Goal: Task Accomplishment & Management: Manage account settings

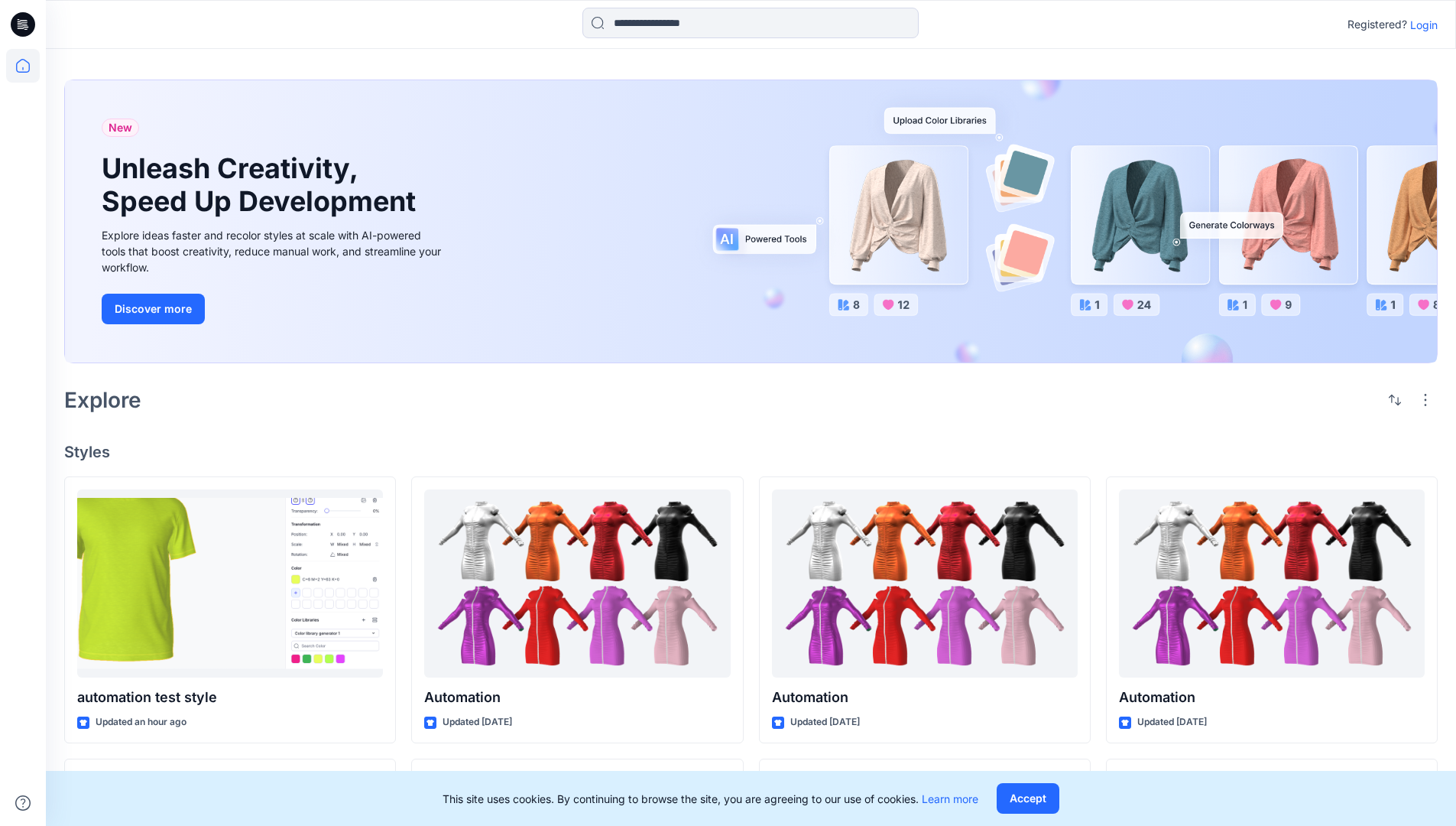
click at [1421, 25] on p "Login" at bounding box center [1424, 25] width 27 height 16
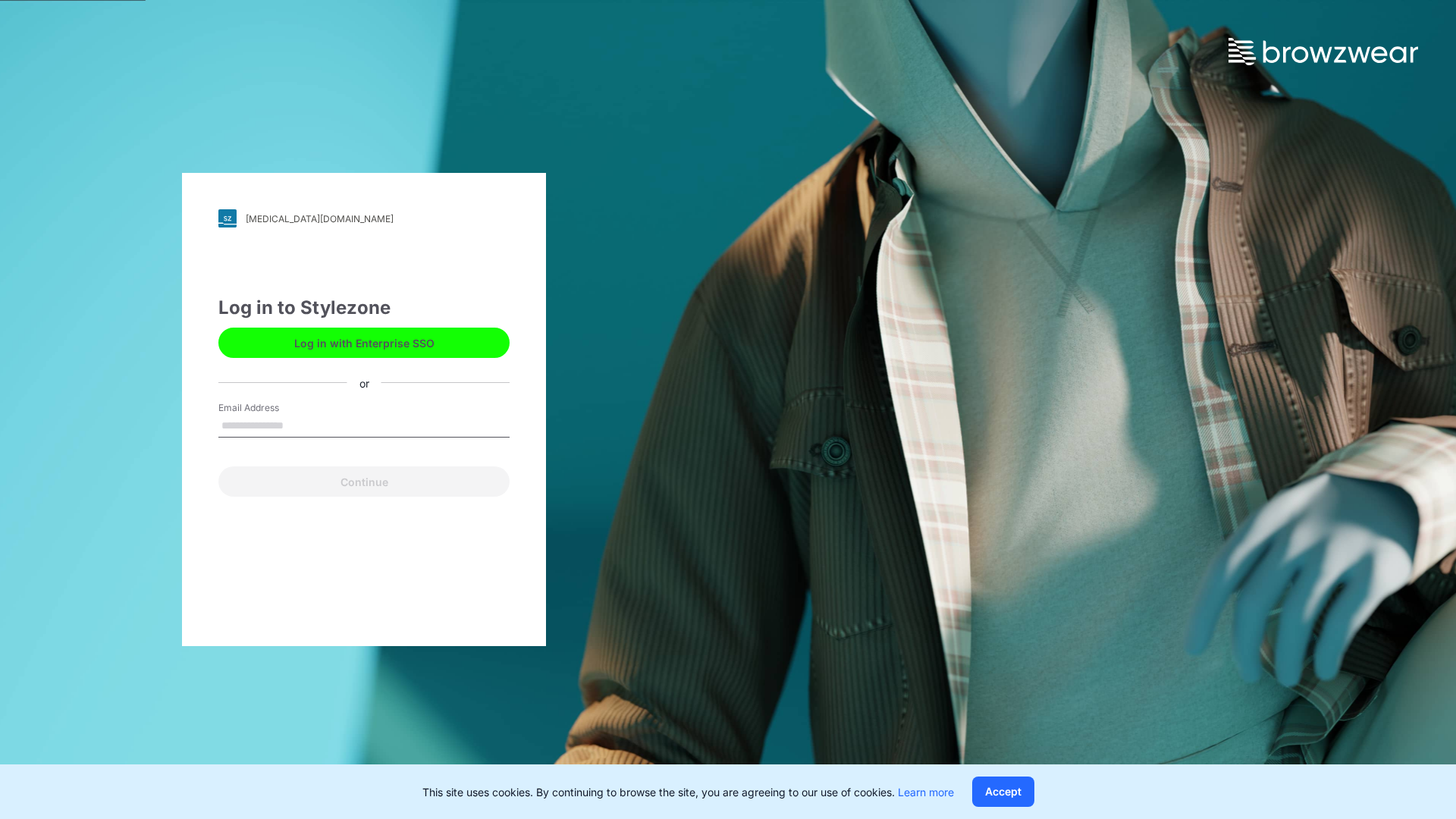
click at [300, 425] on input "Email Address" at bounding box center [363, 427] width 291 height 23
type input "**********"
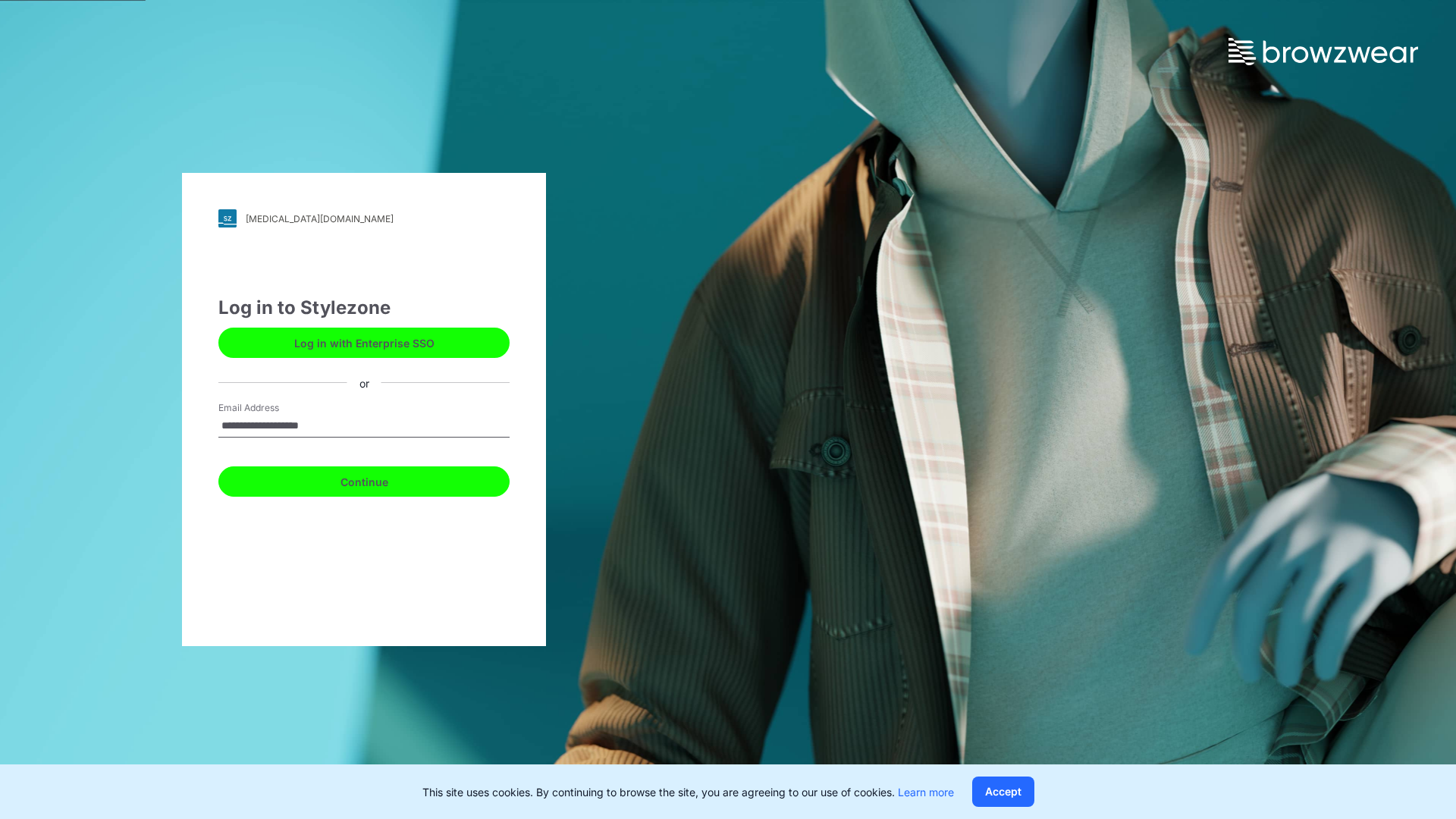
click at [381, 479] on button "Continue" at bounding box center [363, 481] width 291 height 30
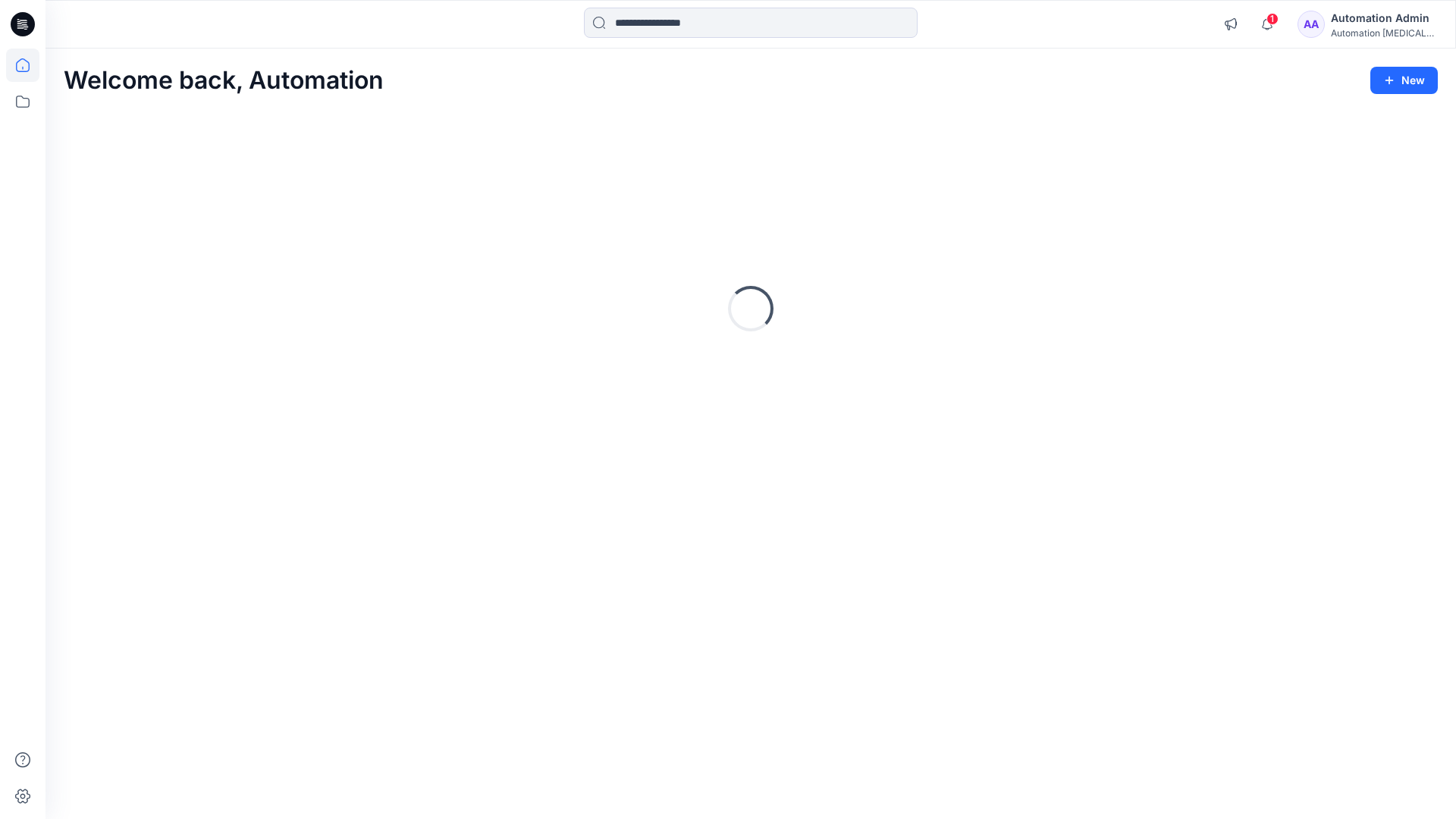
click at [29, 65] on icon at bounding box center [23, 65] width 14 height 14
click at [23, 100] on icon at bounding box center [23, 102] width 33 height 33
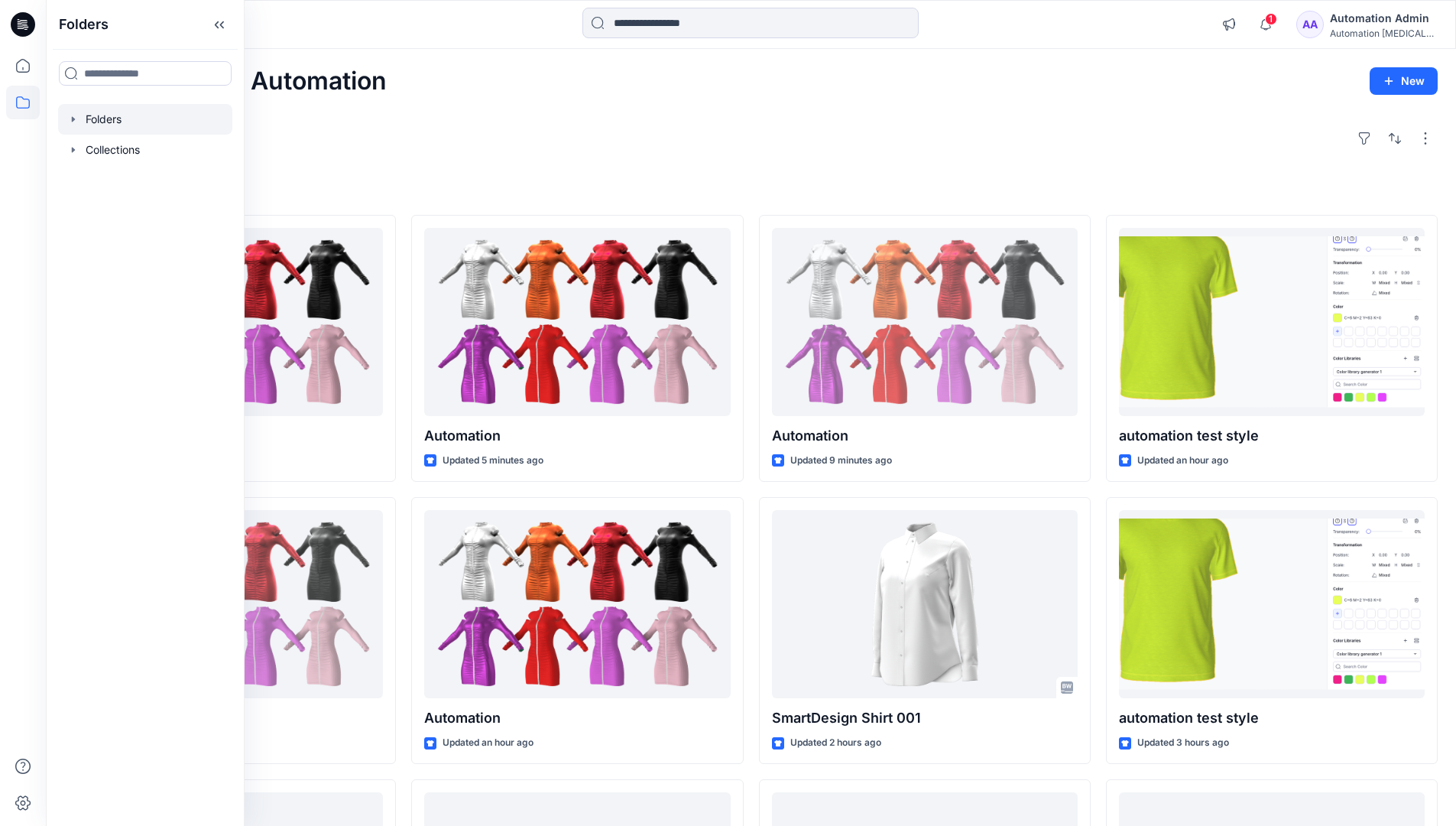
click at [108, 121] on div at bounding box center [145, 119] width 175 height 30
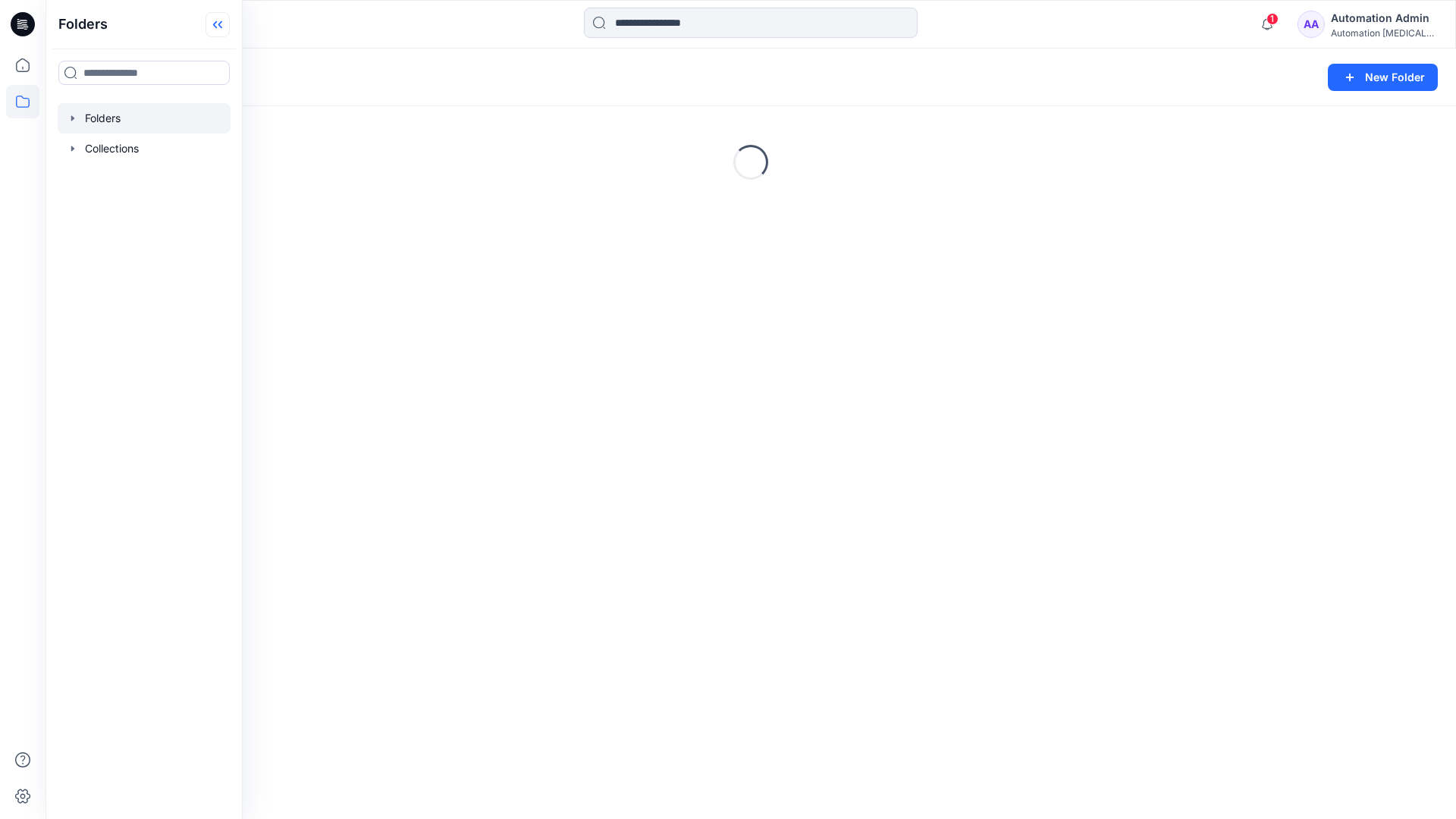
click at [223, 23] on icon at bounding box center [218, 25] width 25 height 25
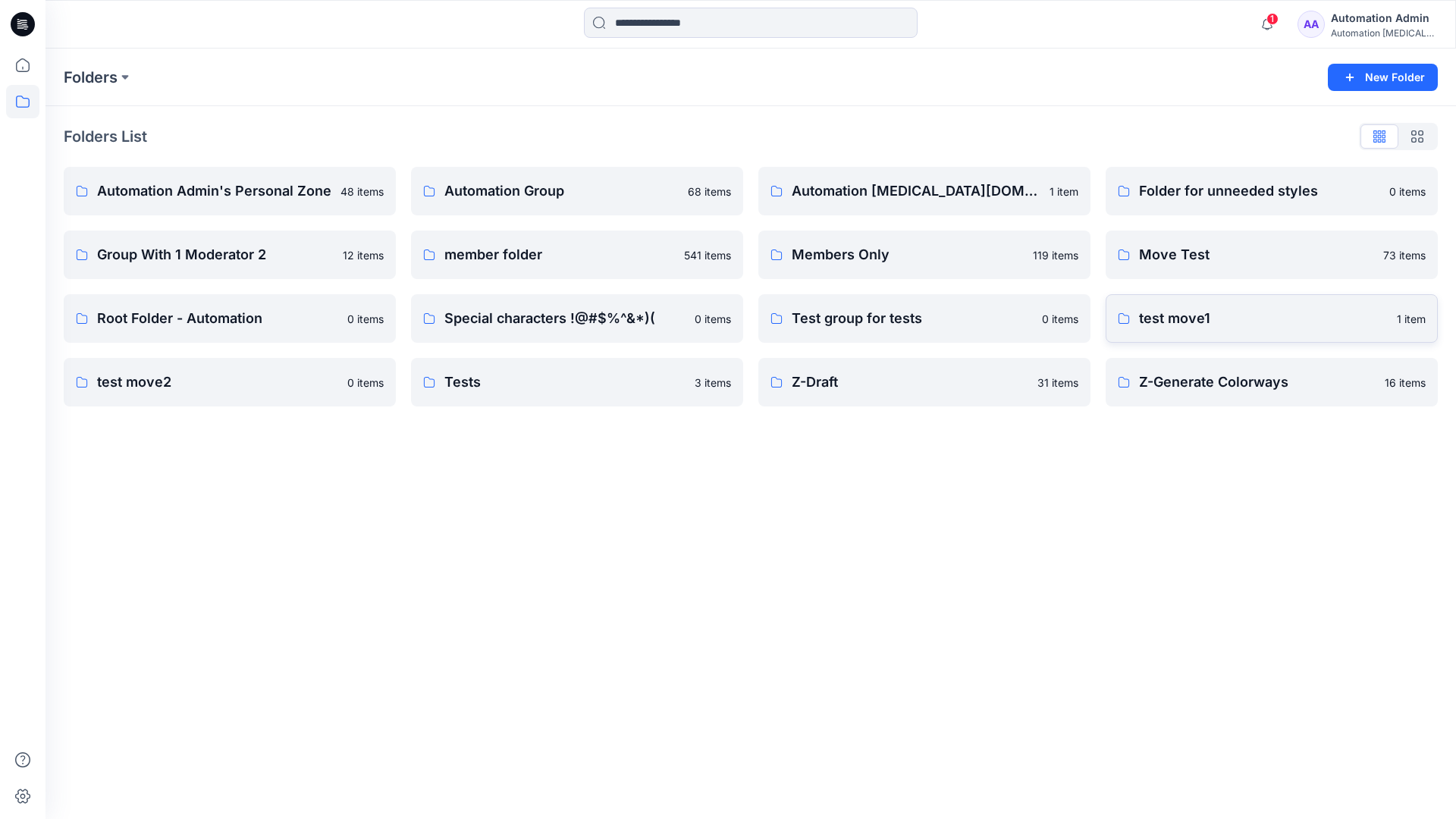
click at [1182, 319] on p "test move1" at bounding box center [1263, 318] width 249 height 21
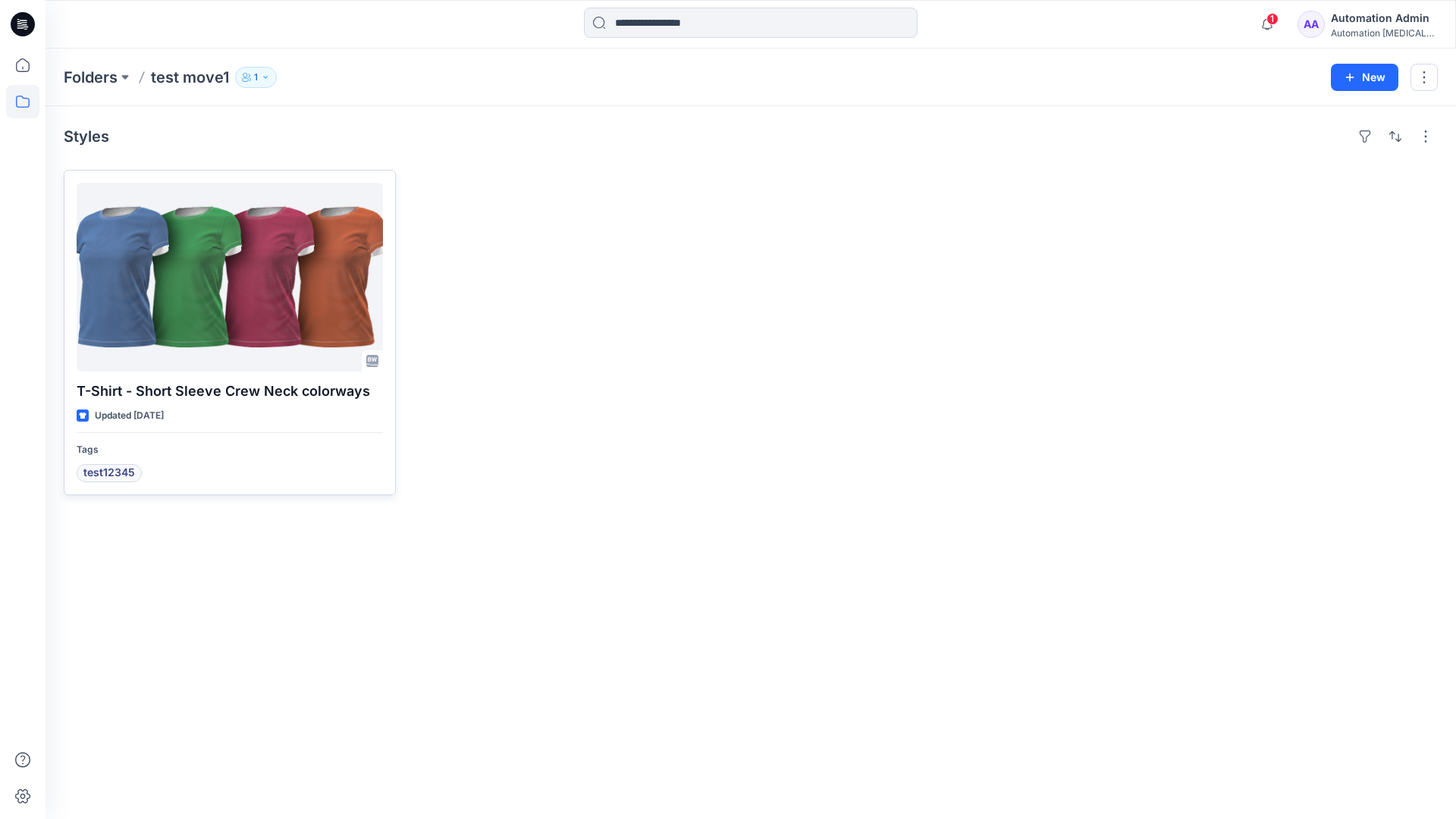
click at [210, 278] on div at bounding box center [230, 277] width 306 height 189
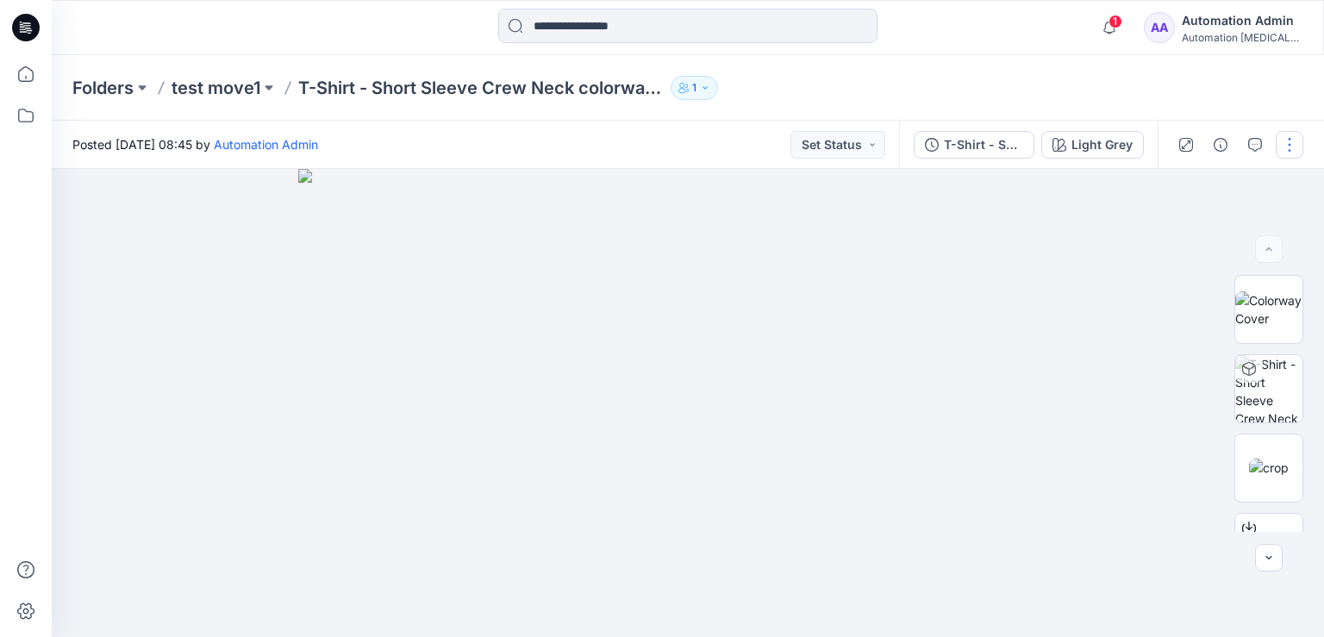
click at [1290, 144] on button "button" at bounding box center [1290, 145] width 28 height 28
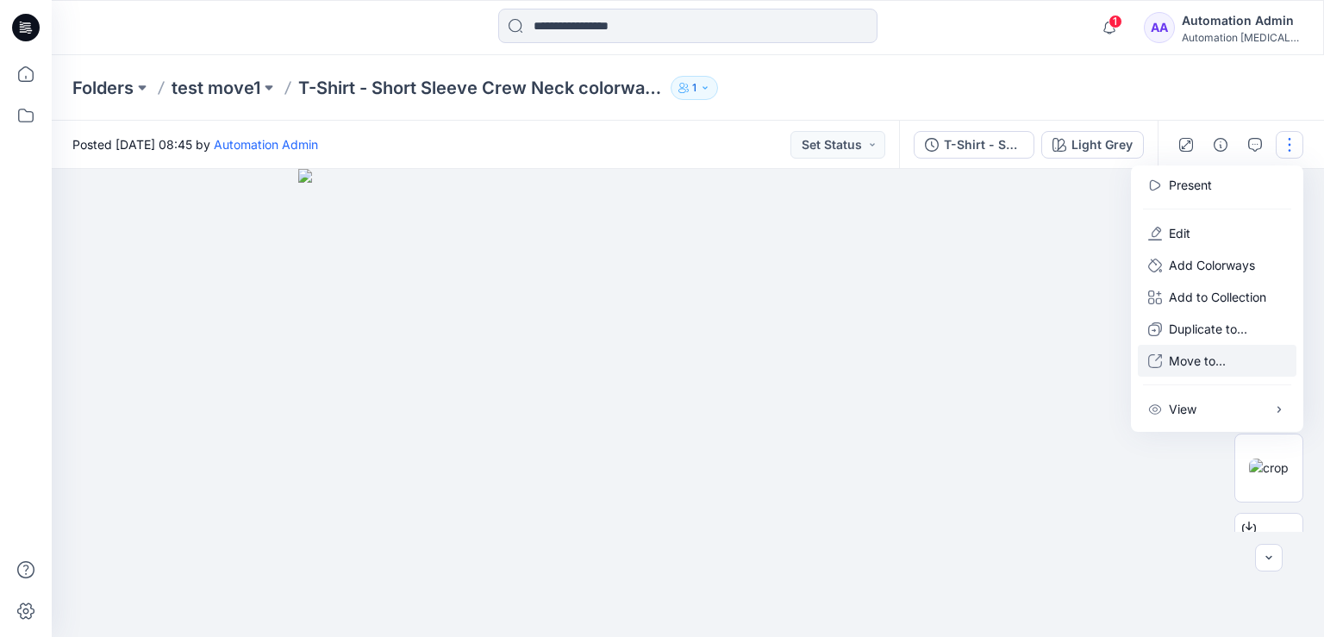
click at [1192, 361] on p "Move to..." at bounding box center [1197, 361] width 57 height 18
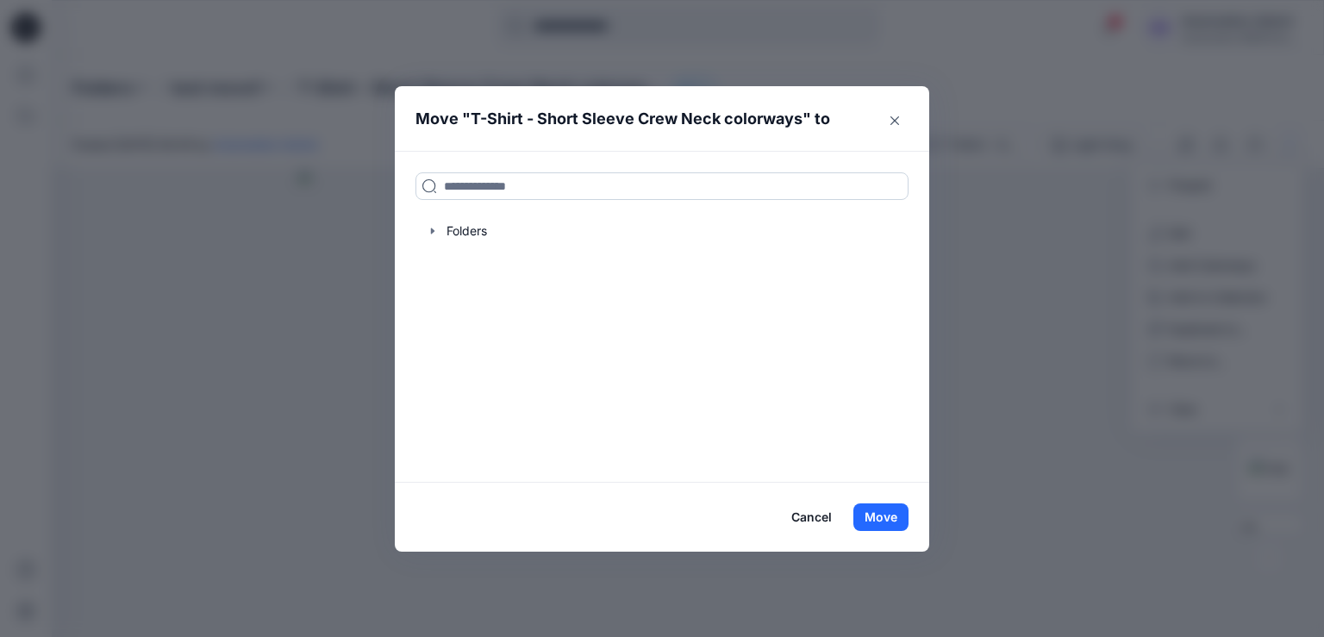
click at [462, 191] on input at bounding box center [662, 186] width 493 height 28
drag, startPoint x: 462, startPoint y: 191, endPoint x: 416, endPoint y: 186, distance: 45.9
click at [416, 186] on input at bounding box center [662, 186] width 493 height 28
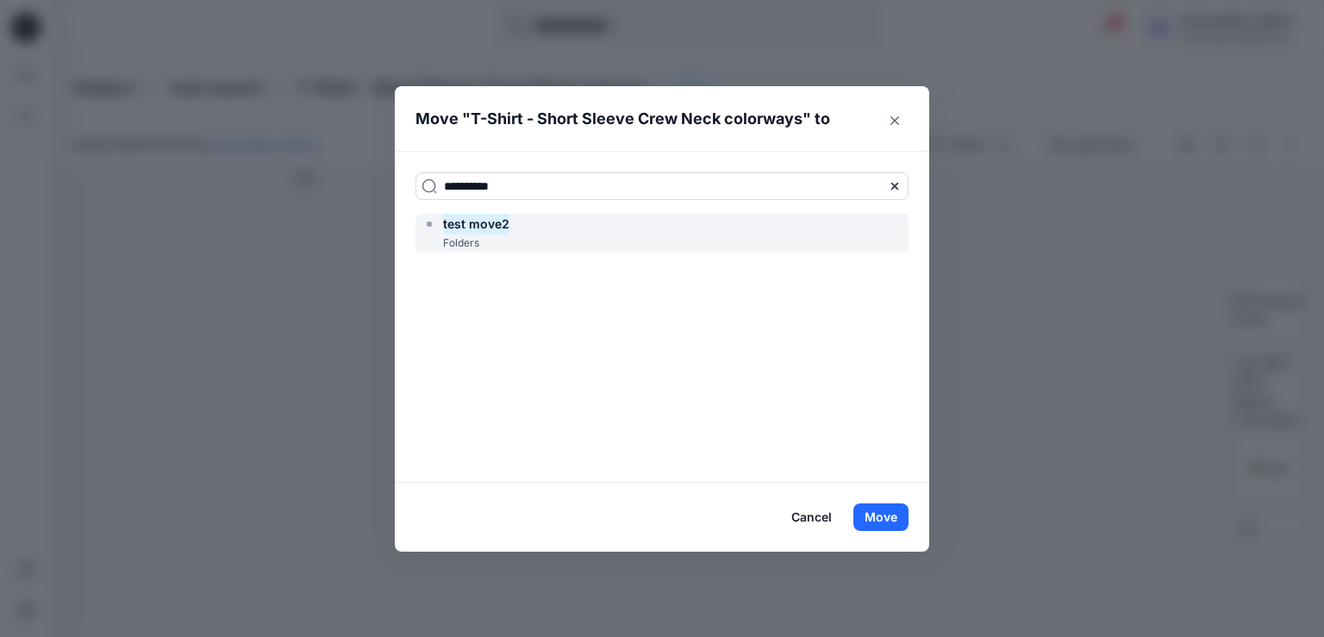
type input "**********"
click at [488, 229] on mark "test move2" at bounding box center [476, 223] width 66 height 23
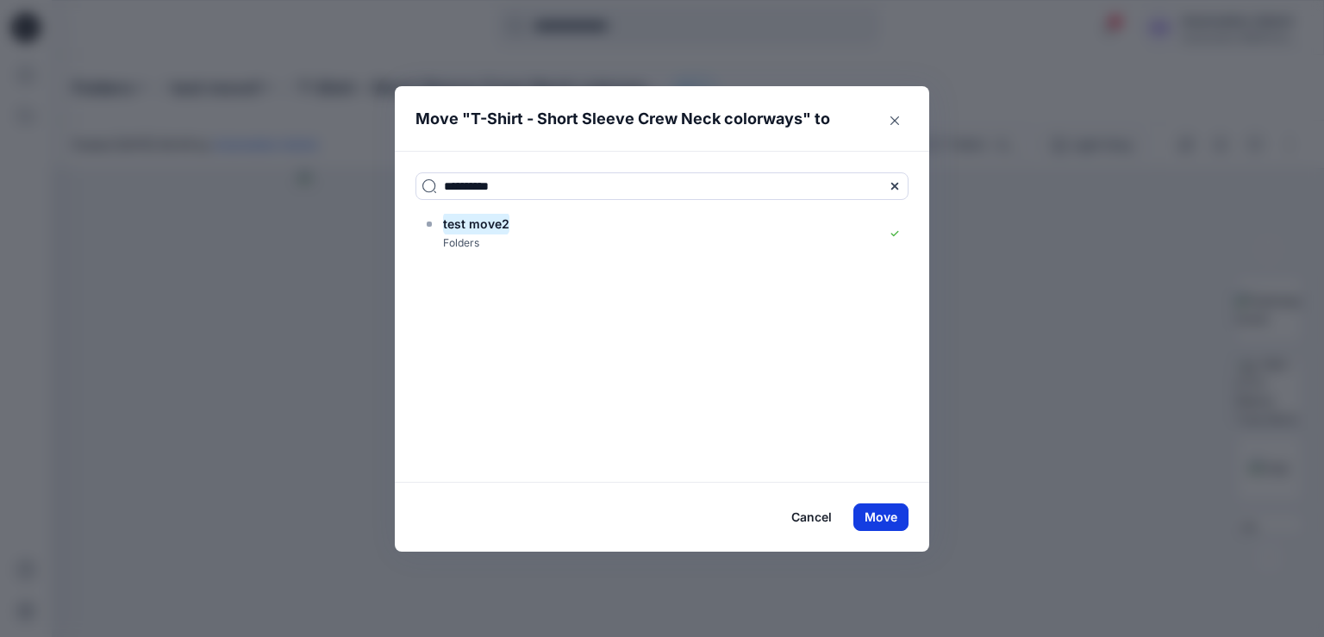
click at [878, 516] on button "Move" at bounding box center [881, 518] width 55 height 28
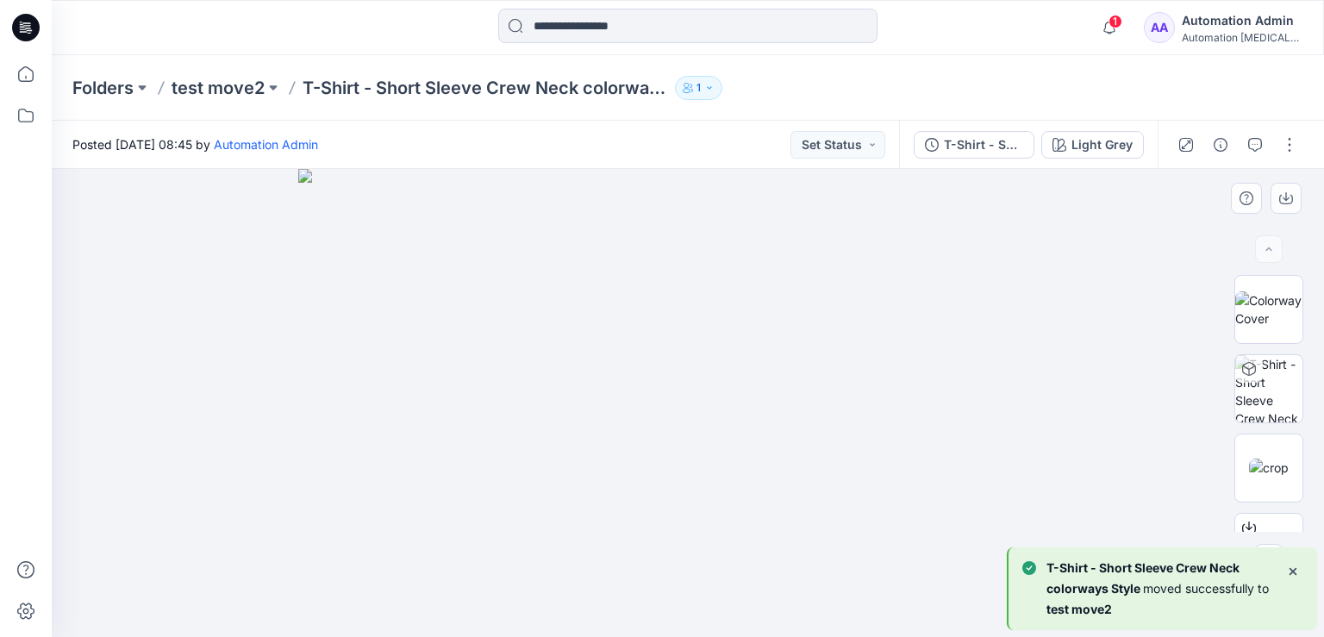
click at [193, 268] on div at bounding box center [688, 403] width 1273 height 468
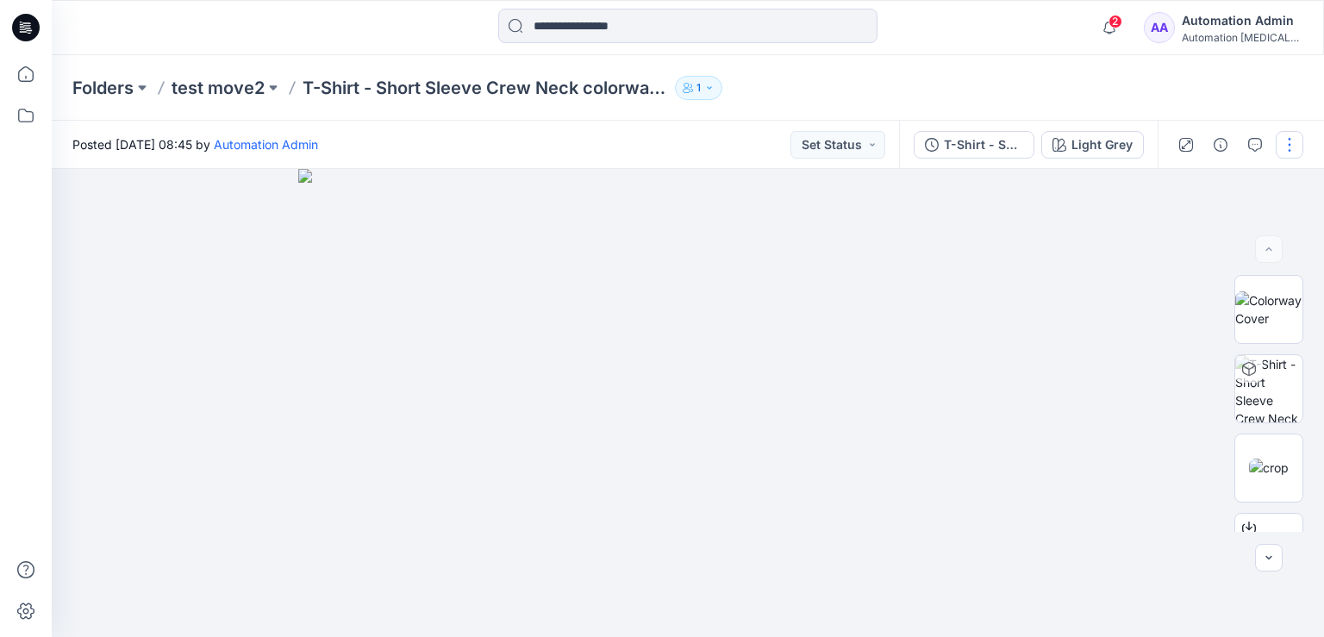
click at [1290, 147] on button "button" at bounding box center [1290, 145] width 28 height 28
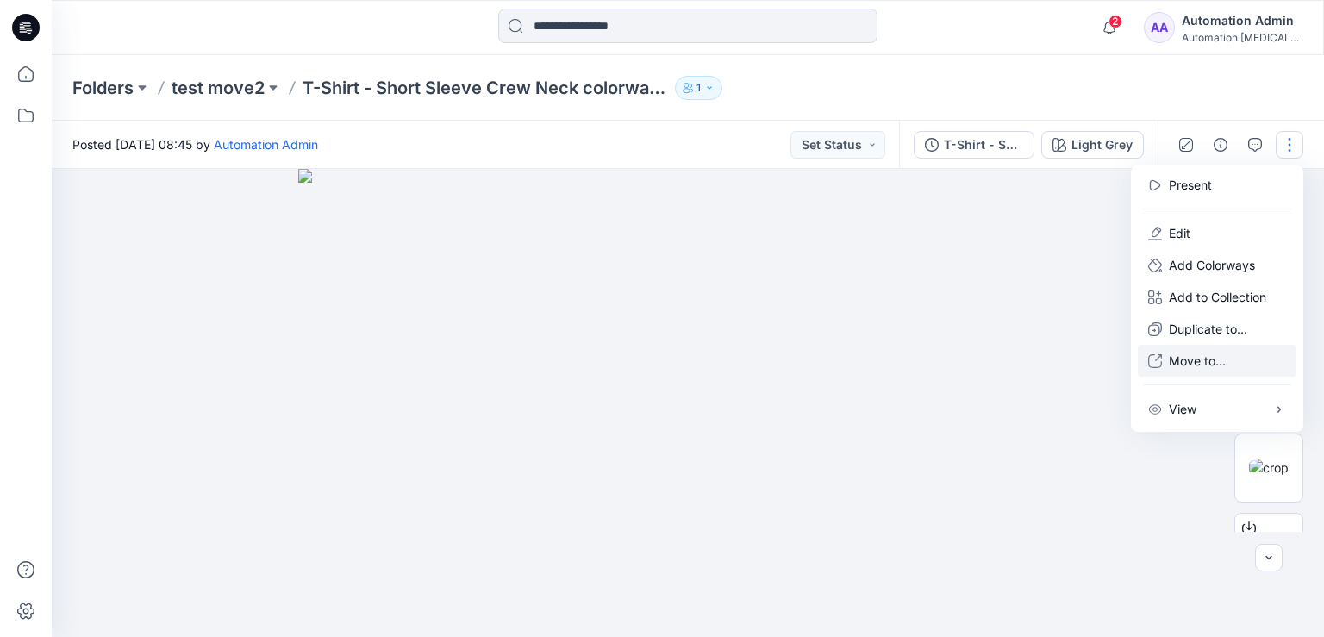
click at [1190, 362] on p "Move to..." at bounding box center [1197, 361] width 57 height 18
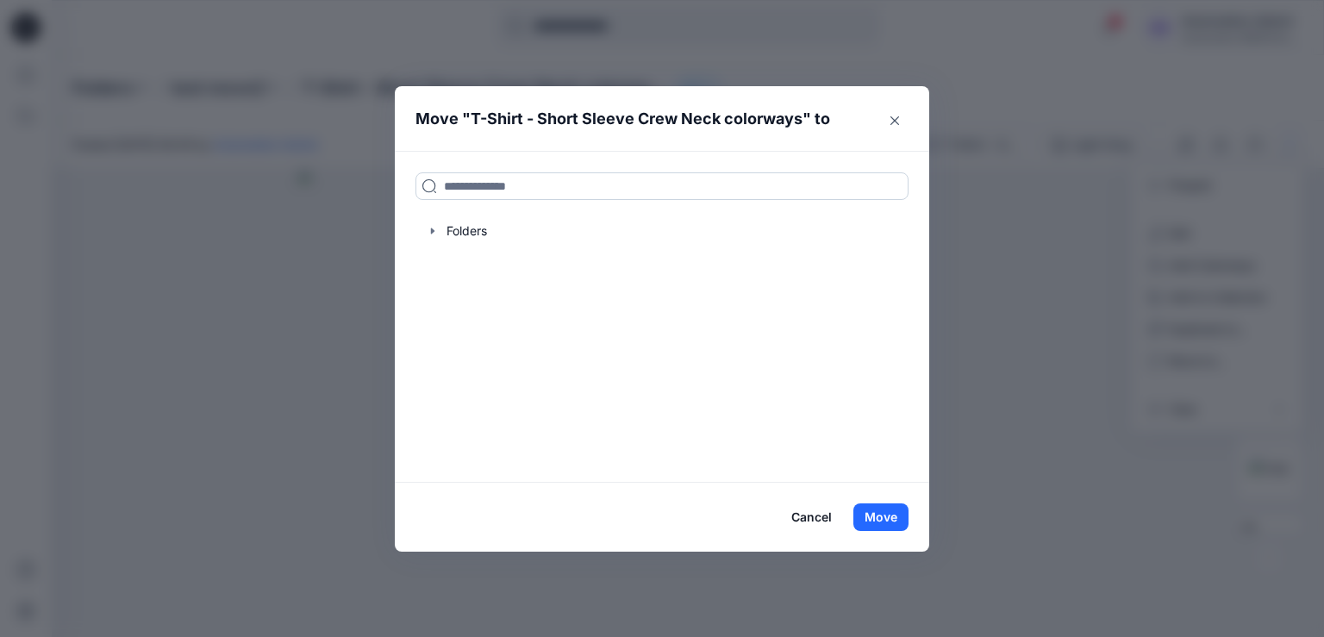
click at [578, 184] on input at bounding box center [662, 186] width 493 height 28
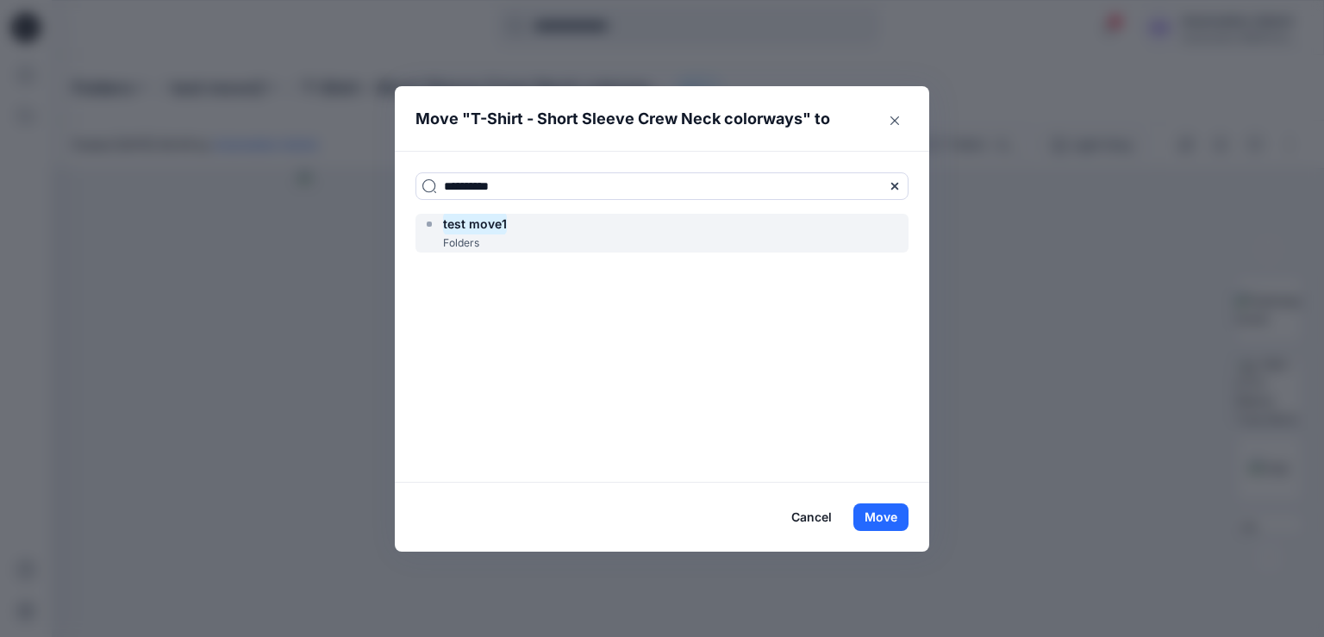
type input "**********"
click at [550, 228] on div "test move1 Folders" at bounding box center [662, 233] width 493 height 39
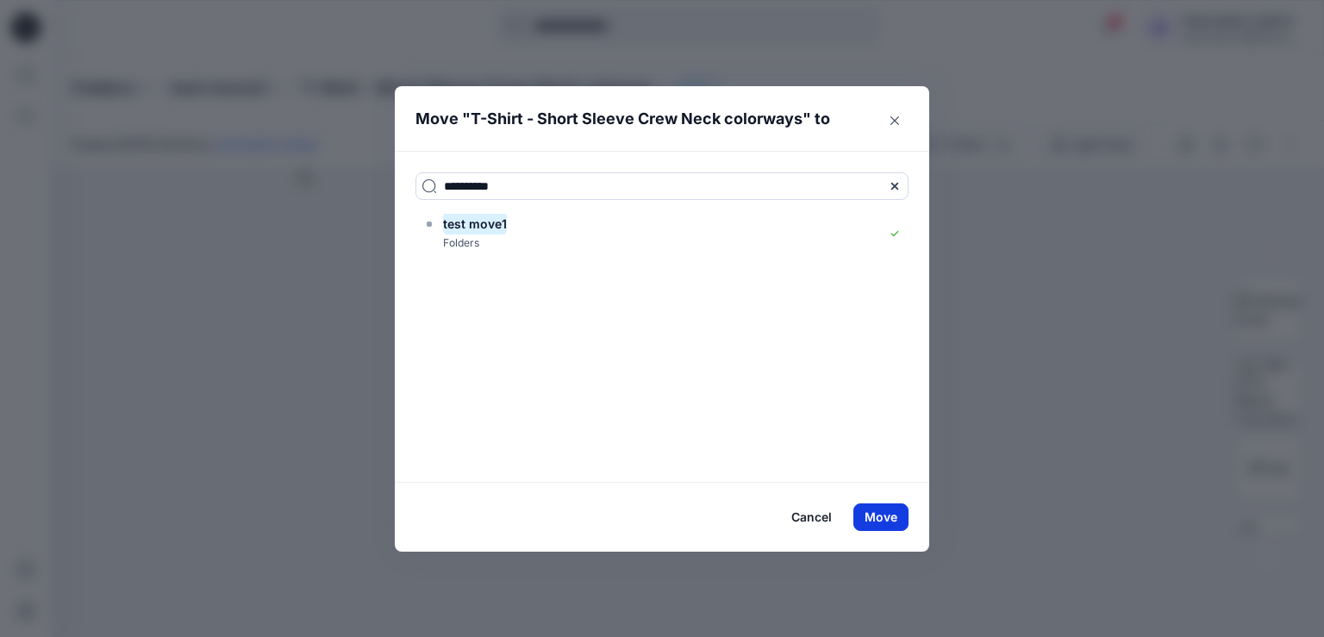
click at [885, 516] on button "Move" at bounding box center [881, 518] width 55 height 28
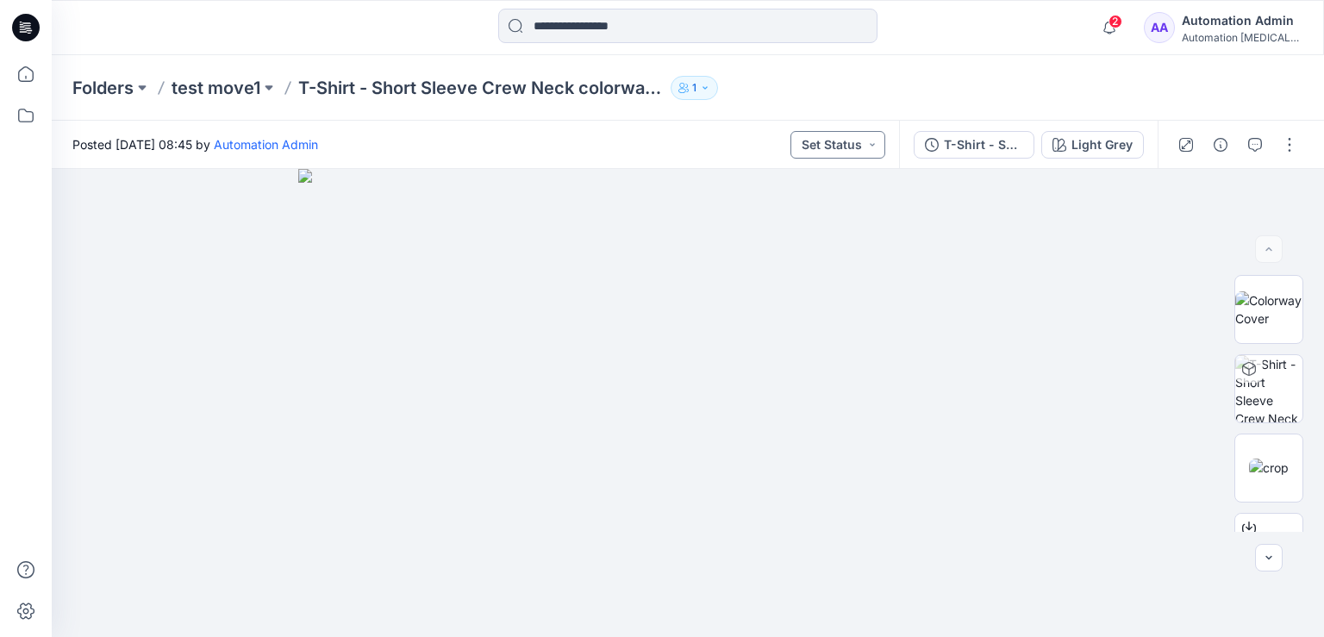
click at [855, 141] on button "Set Status" at bounding box center [838, 145] width 95 height 28
click at [853, 143] on button "Set Status" at bounding box center [838, 145] width 95 height 28
click at [1029, 141] on button "T-Shirt - Short Sleeve" at bounding box center [974, 145] width 121 height 28
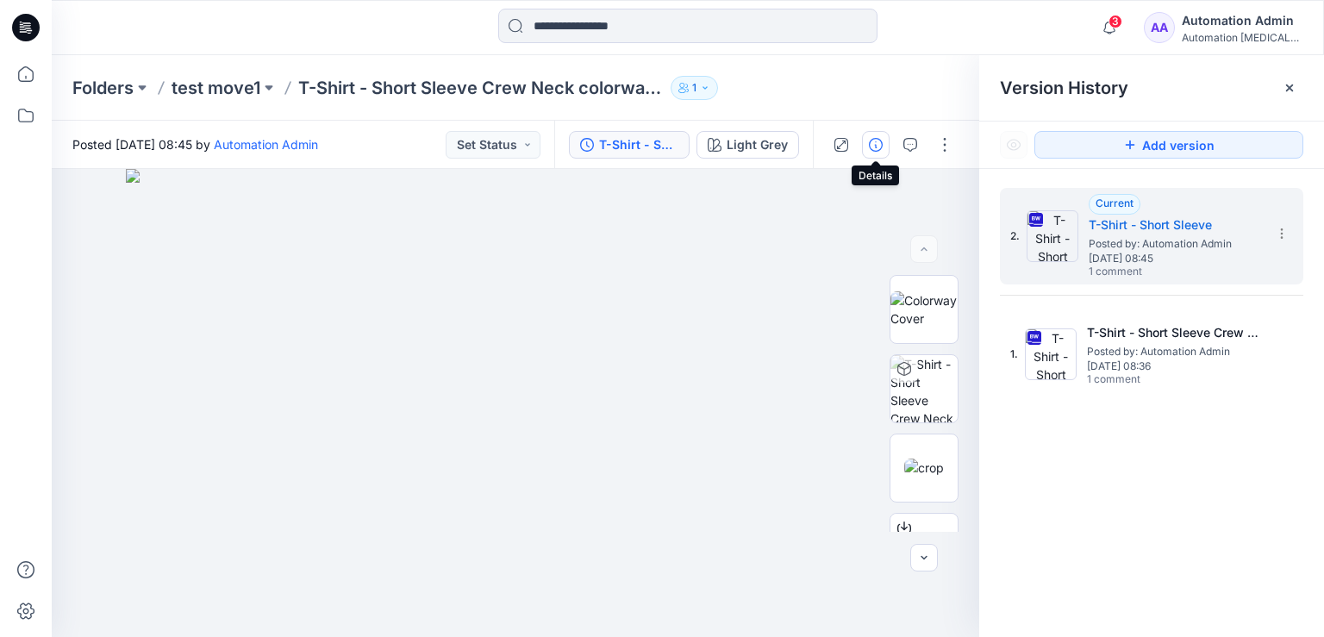
click at [872, 147] on icon "button" at bounding box center [876, 145] width 14 height 14
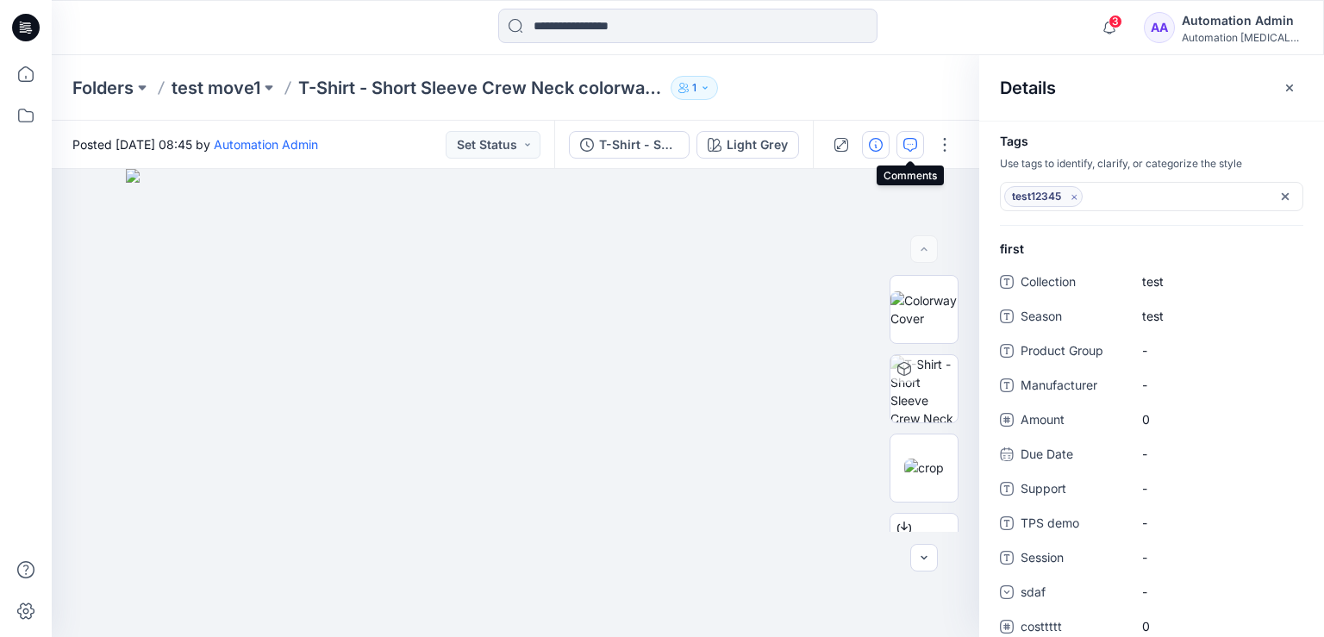
click at [916, 147] on icon "button" at bounding box center [911, 145] width 14 height 14
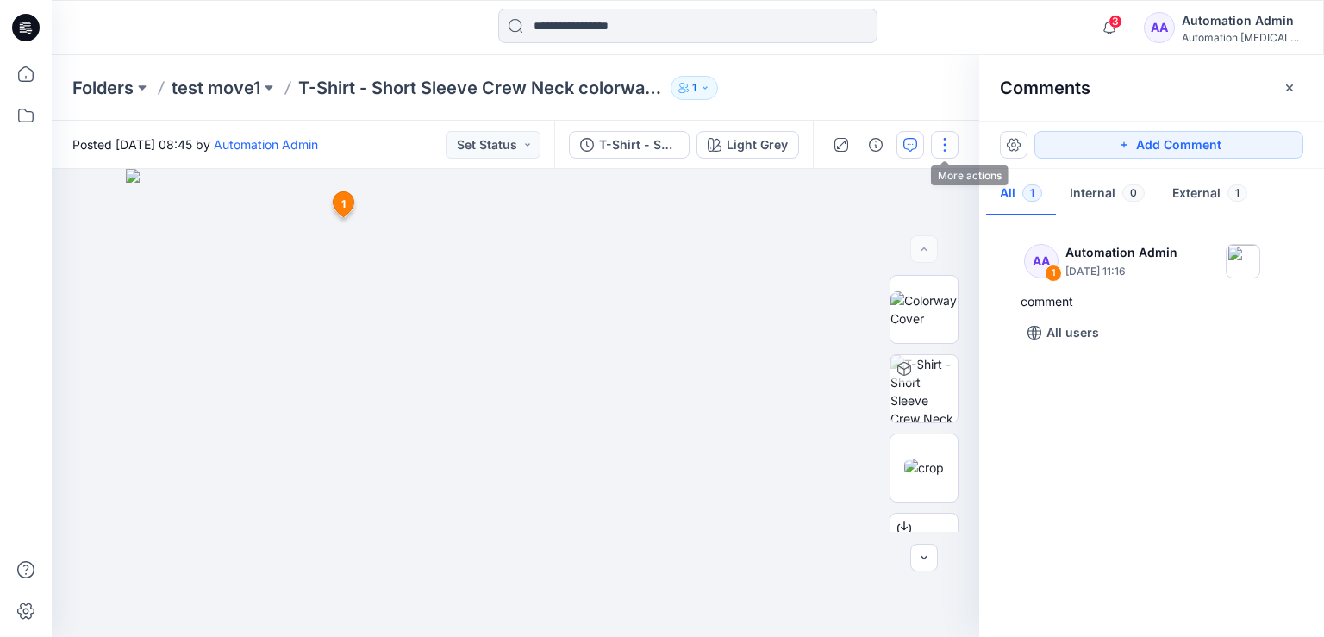
click at [945, 142] on button "button" at bounding box center [945, 145] width 28 height 28
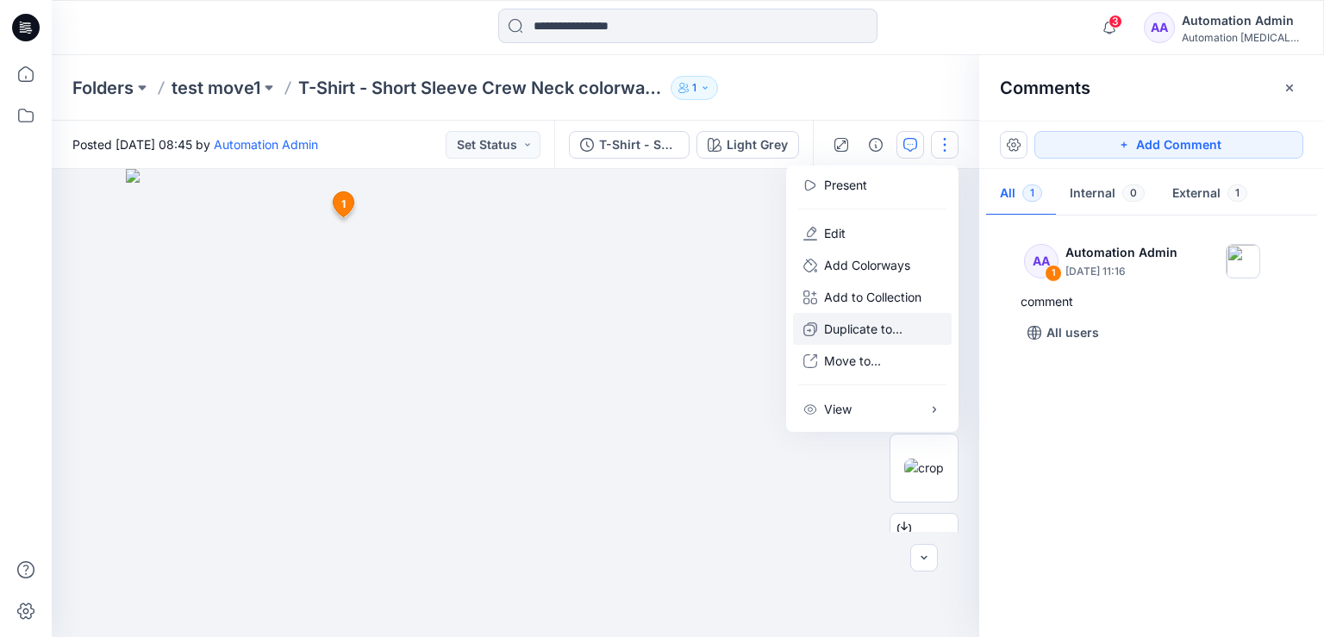
click at [866, 328] on p "Duplicate to..." at bounding box center [863, 329] width 78 height 18
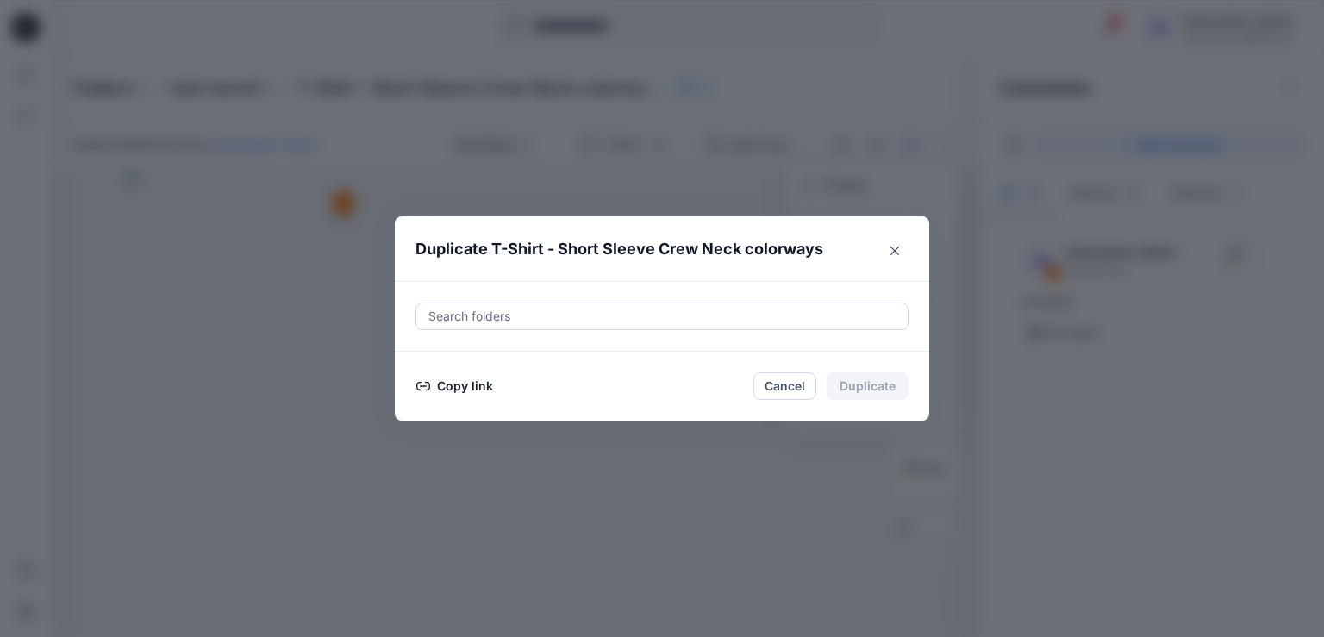
click at [453, 385] on button "Copy link" at bounding box center [455, 386] width 78 height 21
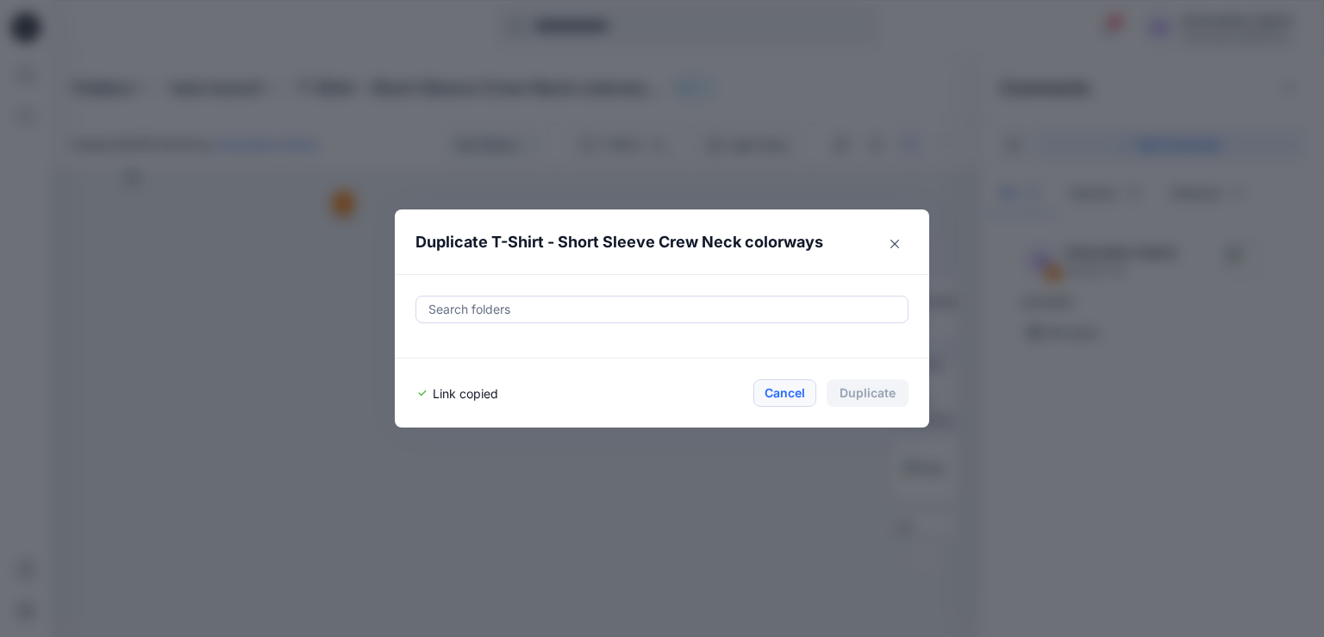
click at [785, 391] on button "Cancel" at bounding box center [785, 393] width 63 height 28
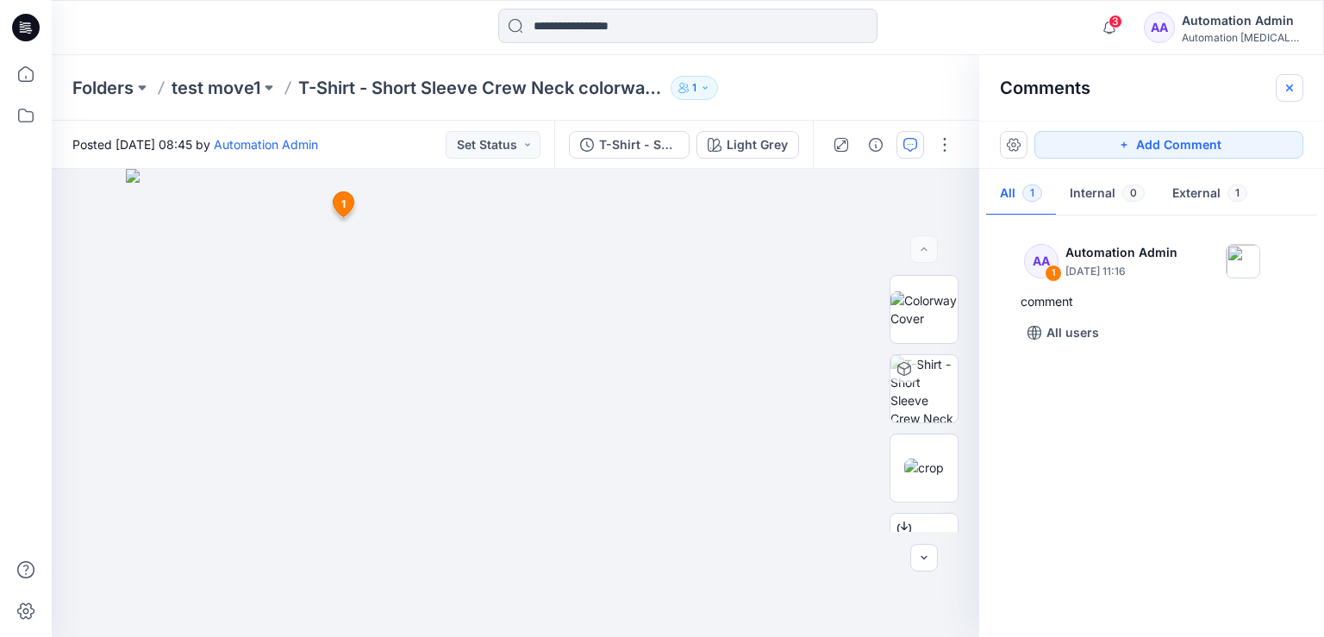
click at [1295, 91] on icon "button" at bounding box center [1290, 88] width 14 height 14
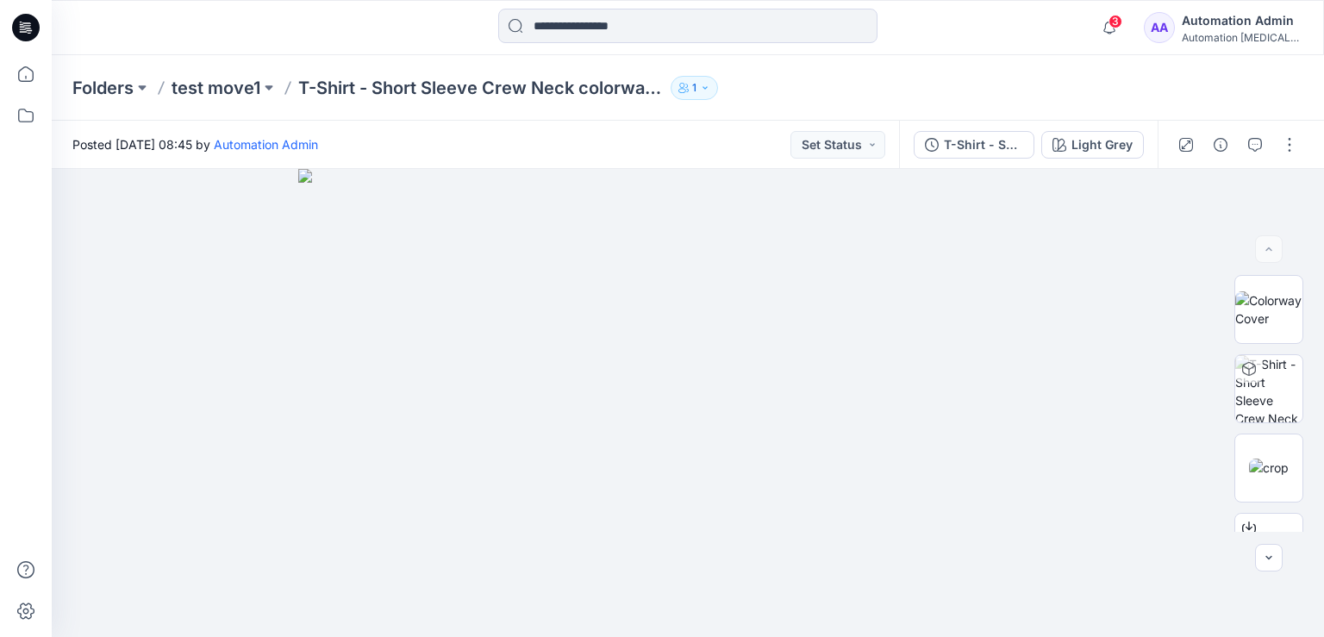
scroll to position [236, 0]
click at [1296, 149] on button "button" at bounding box center [1290, 145] width 28 height 28
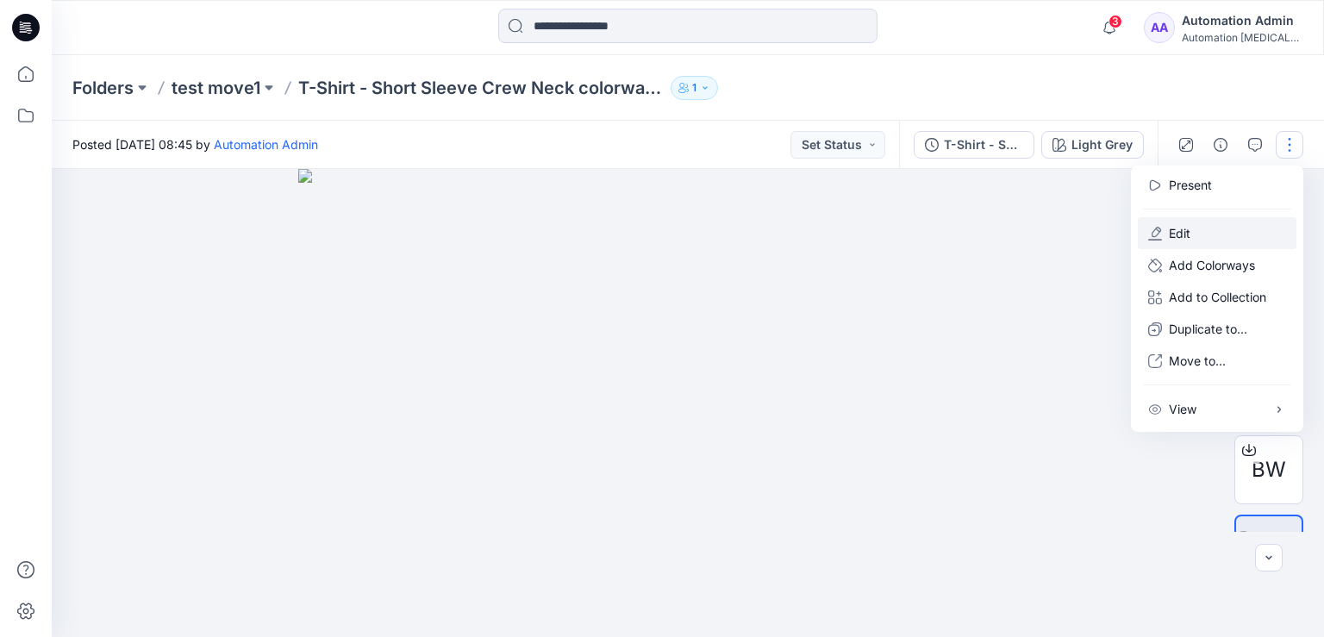
click at [1222, 232] on button "Edit" at bounding box center [1217, 233] width 159 height 32
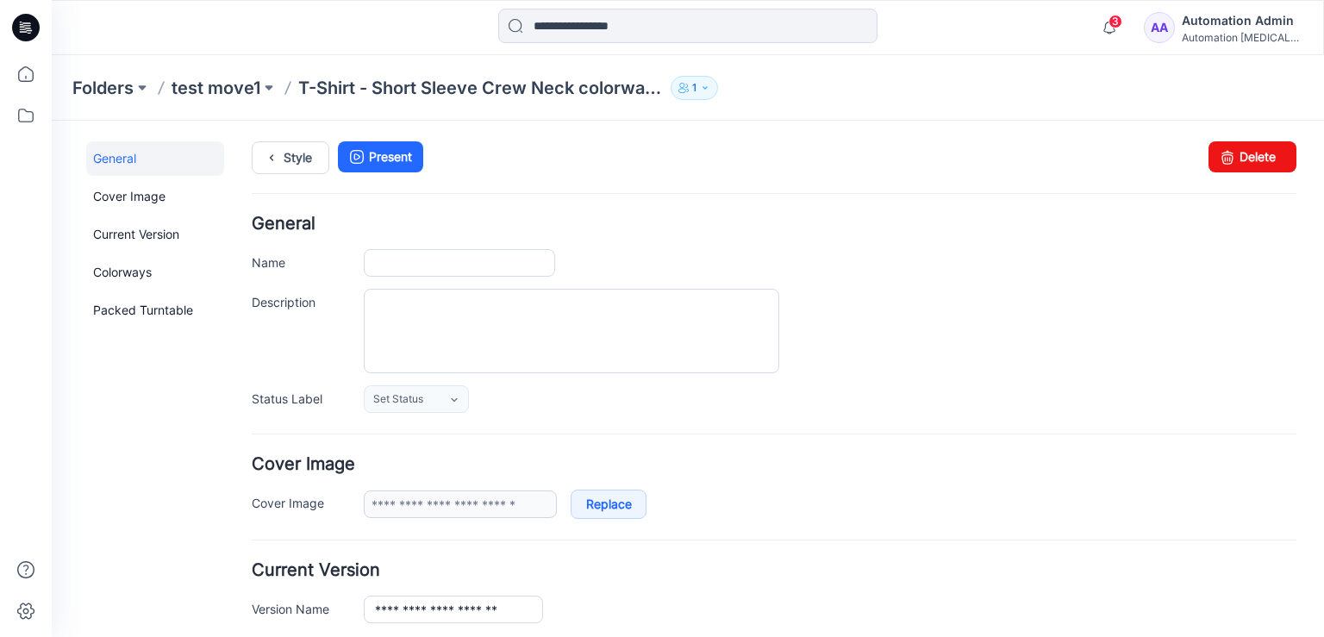
type input "**********"
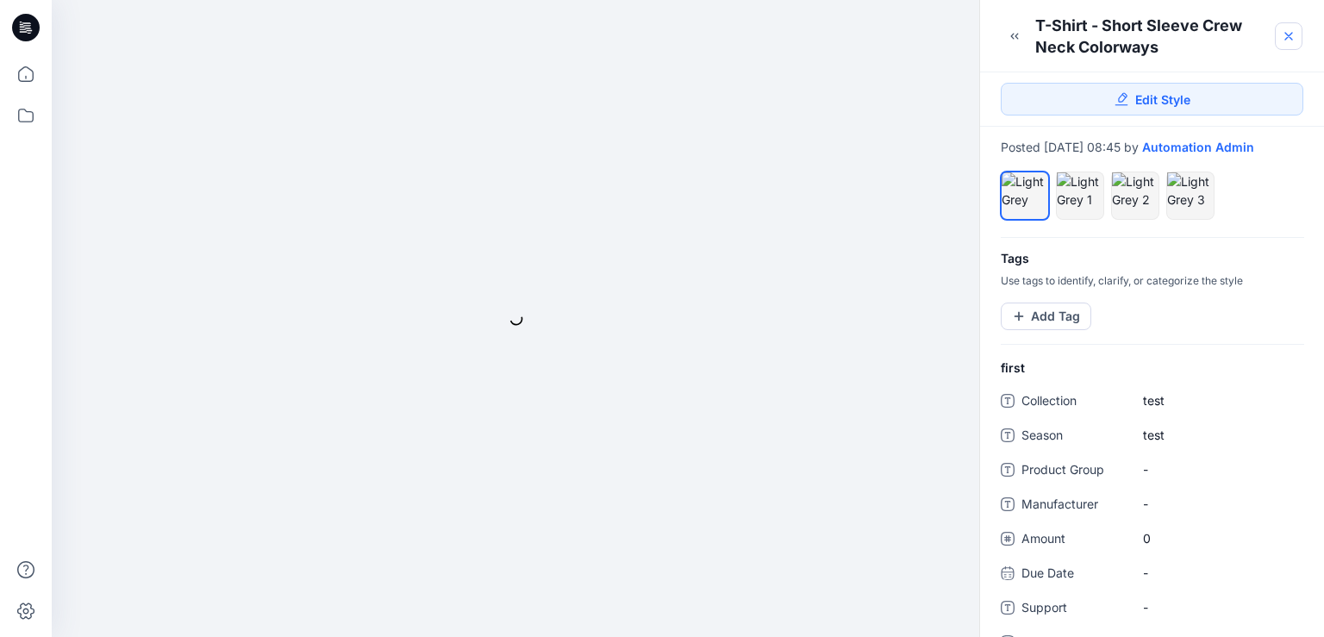
click at [1286, 34] on icon at bounding box center [1288, 36] width 7 height 7
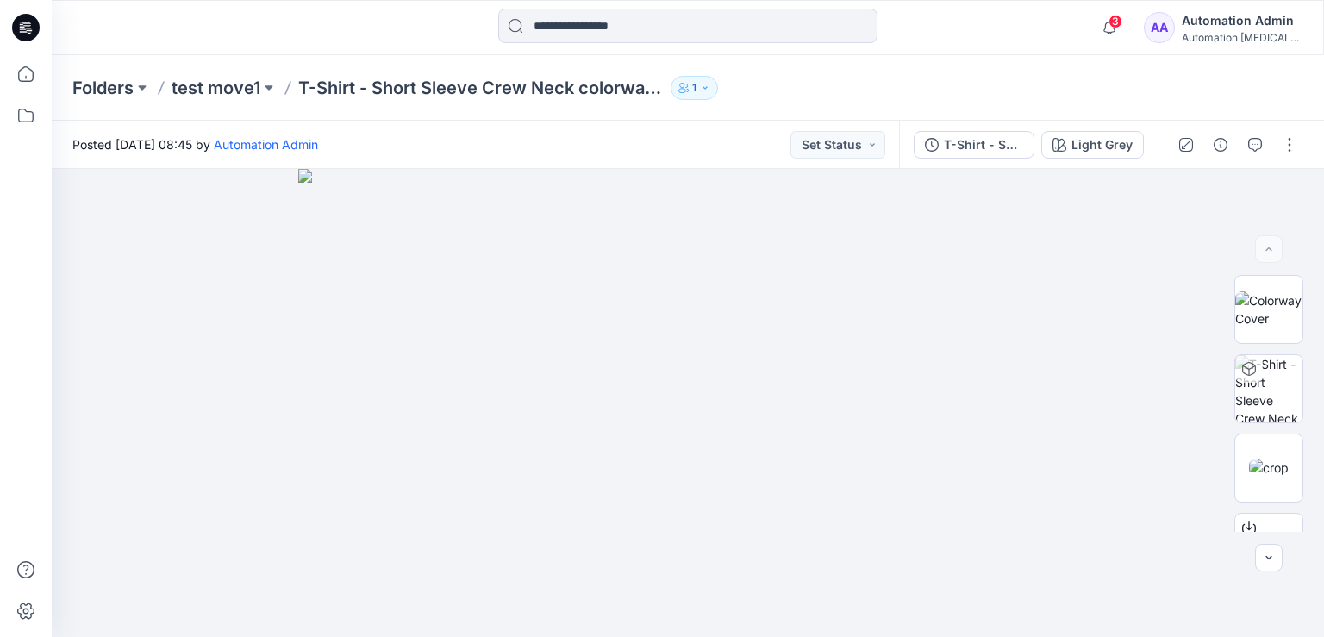
click at [1245, 24] on div "Automation Admin" at bounding box center [1242, 20] width 121 height 21
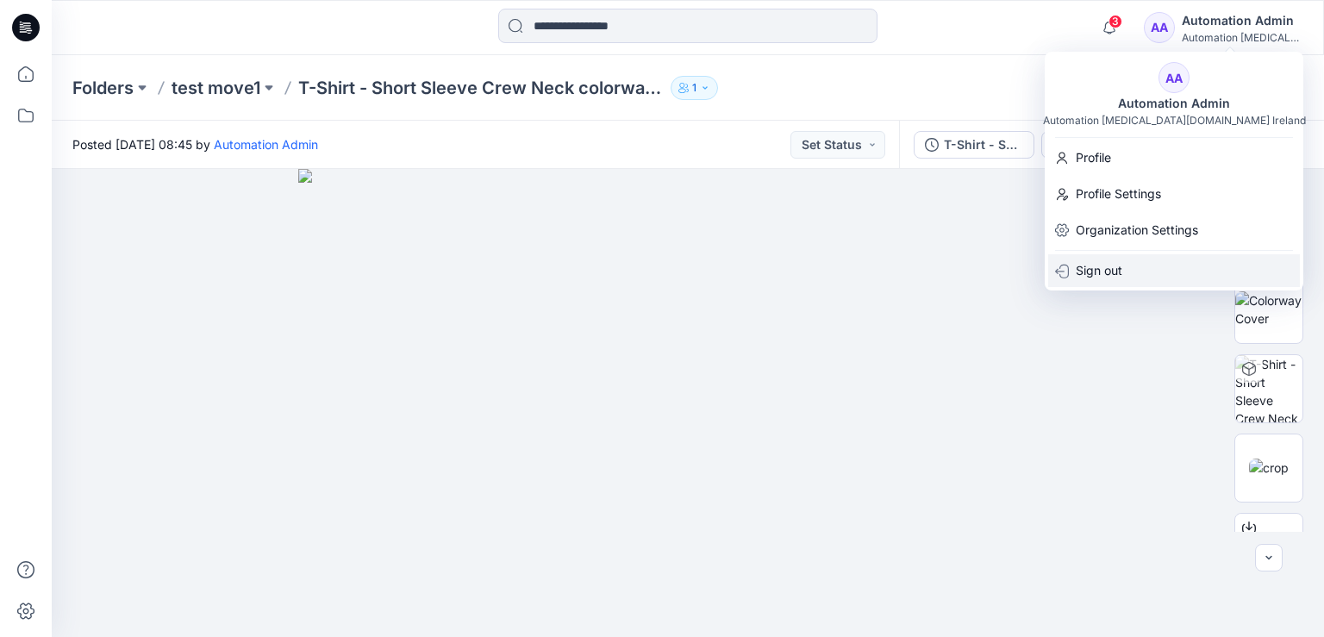
click at [1123, 272] on div "Sign out" at bounding box center [1174, 270] width 252 height 33
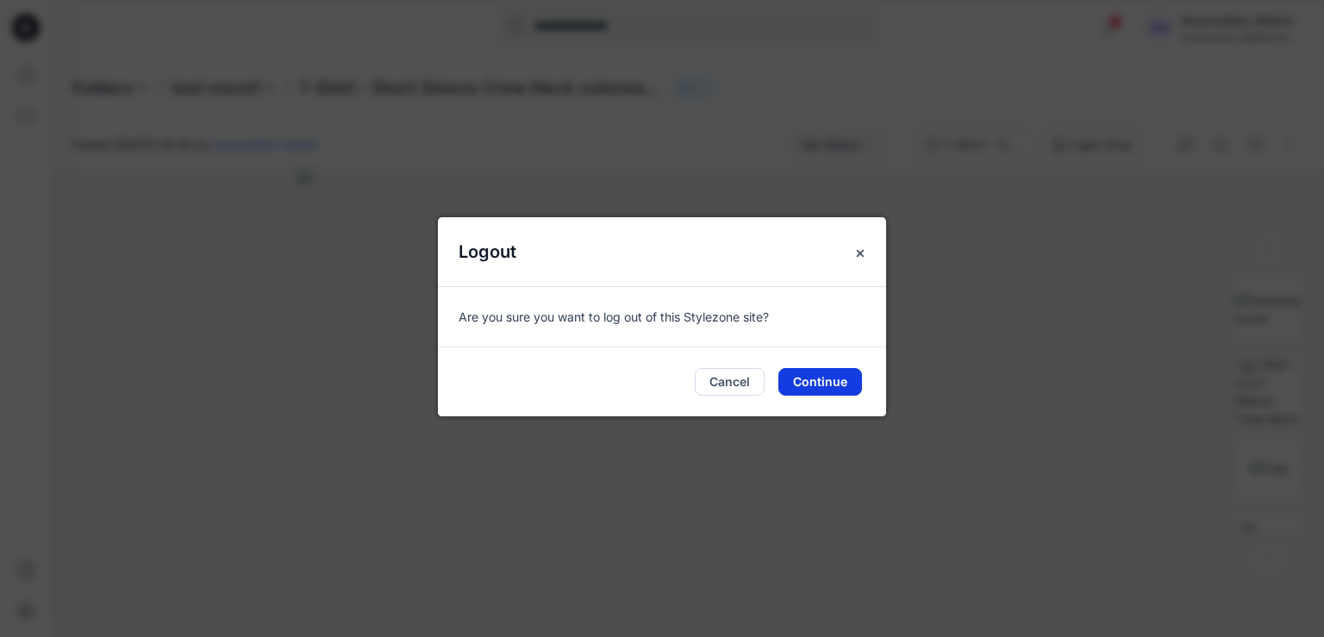
click at [823, 382] on button "Continue" at bounding box center [821, 382] width 84 height 28
